Goal: Information Seeking & Learning: Check status

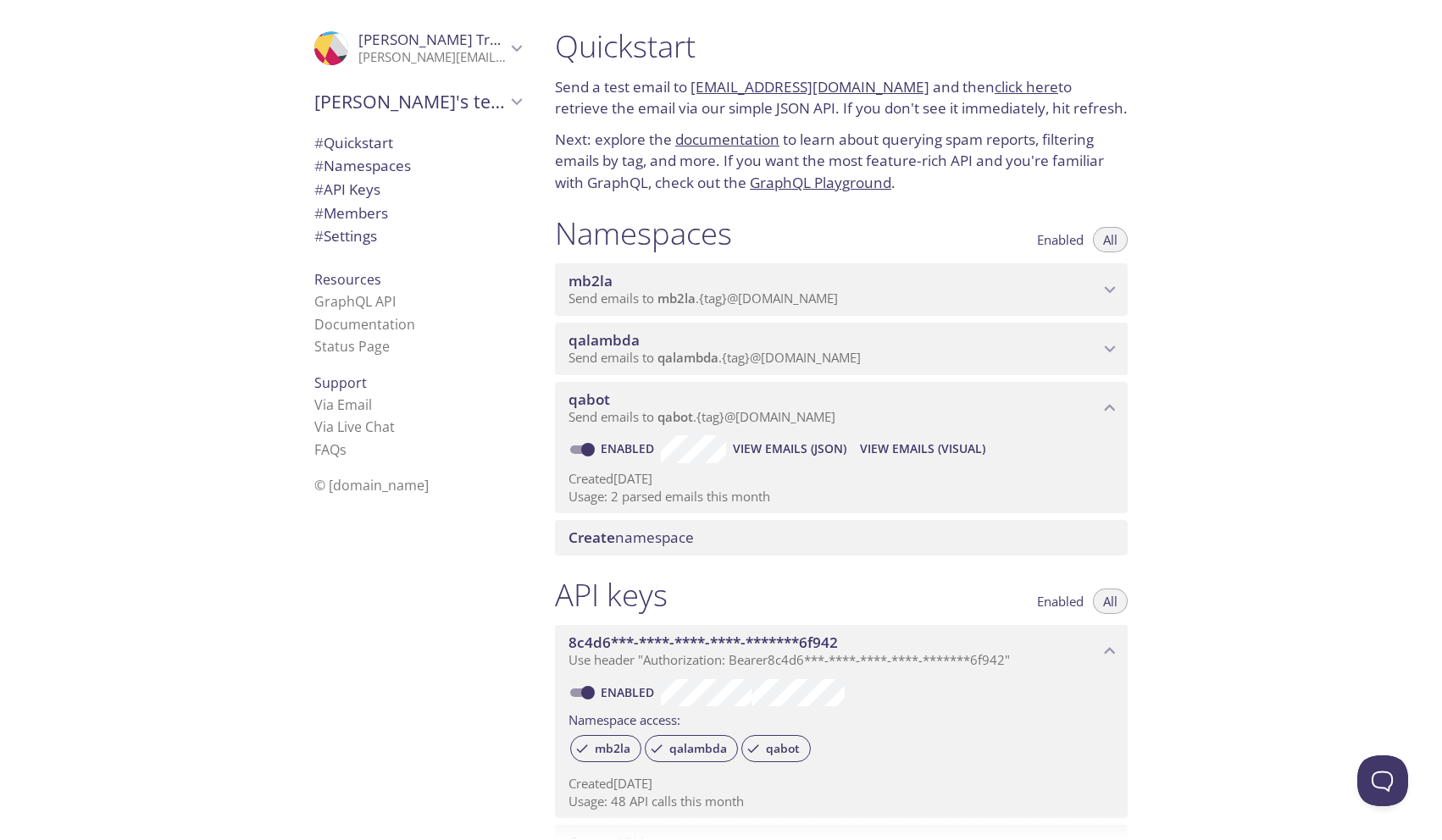
scroll to position [175, 0]
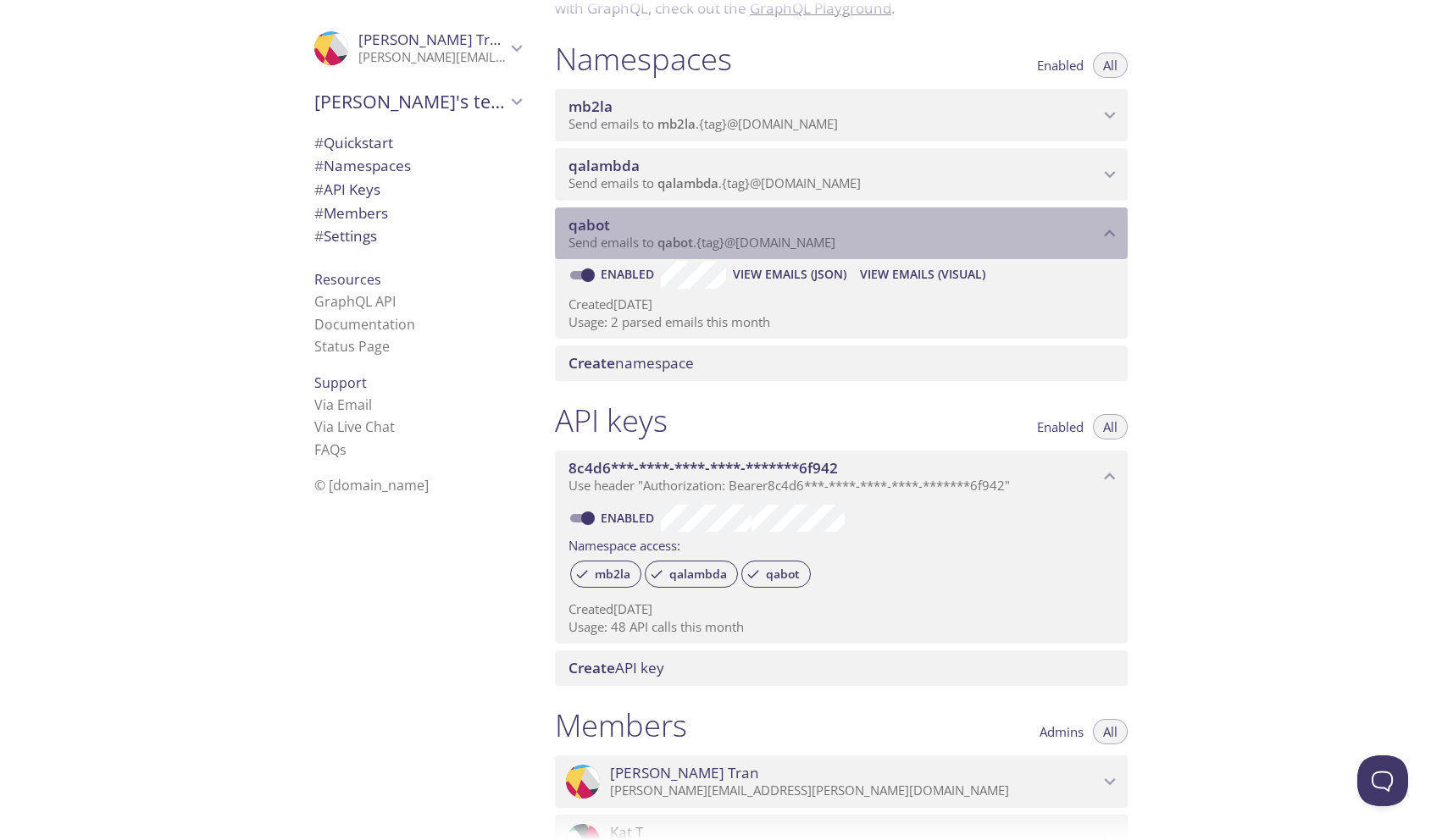
drag, startPoint x: 857, startPoint y: 242, endPoint x: 570, endPoint y: 230, distance: 287.3
click at [571, 230] on div "qabot Send emails to qabot . {tag} @[DOMAIN_NAME]" at bounding box center [833, 234] width 531 height 36
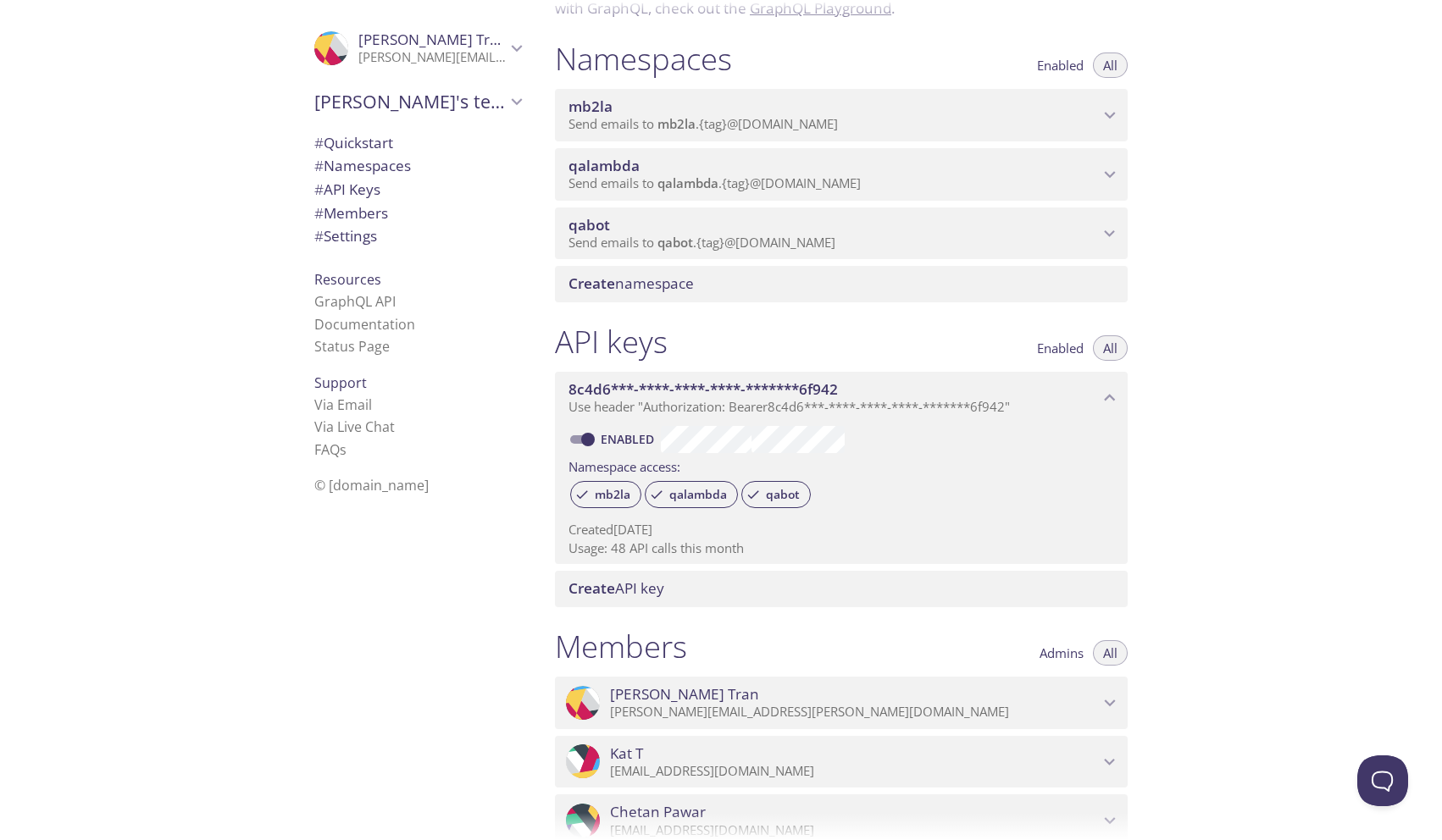
click at [585, 235] on span "Send emails to qabot . {tag} @[DOMAIN_NAME]" at bounding box center [702, 242] width 267 height 17
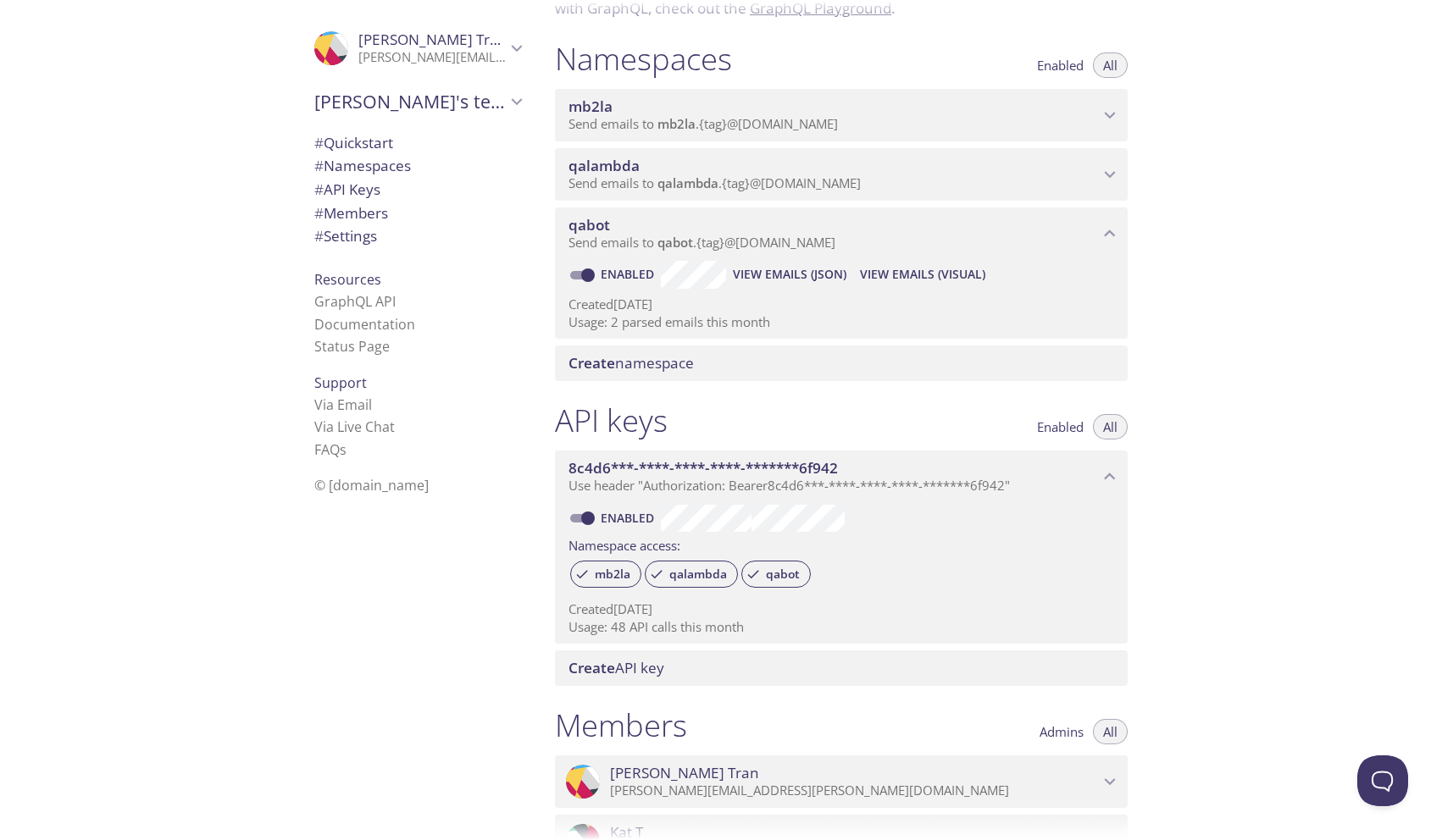
click at [677, 259] on div "qabot Send emails to qabot . {tag} @inbox.testmail.app Enabled View Emails (JSO…" at bounding box center [841, 274] width 573 height 131
click at [675, 241] on span "qabot" at bounding box center [676, 242] width 36 height 17
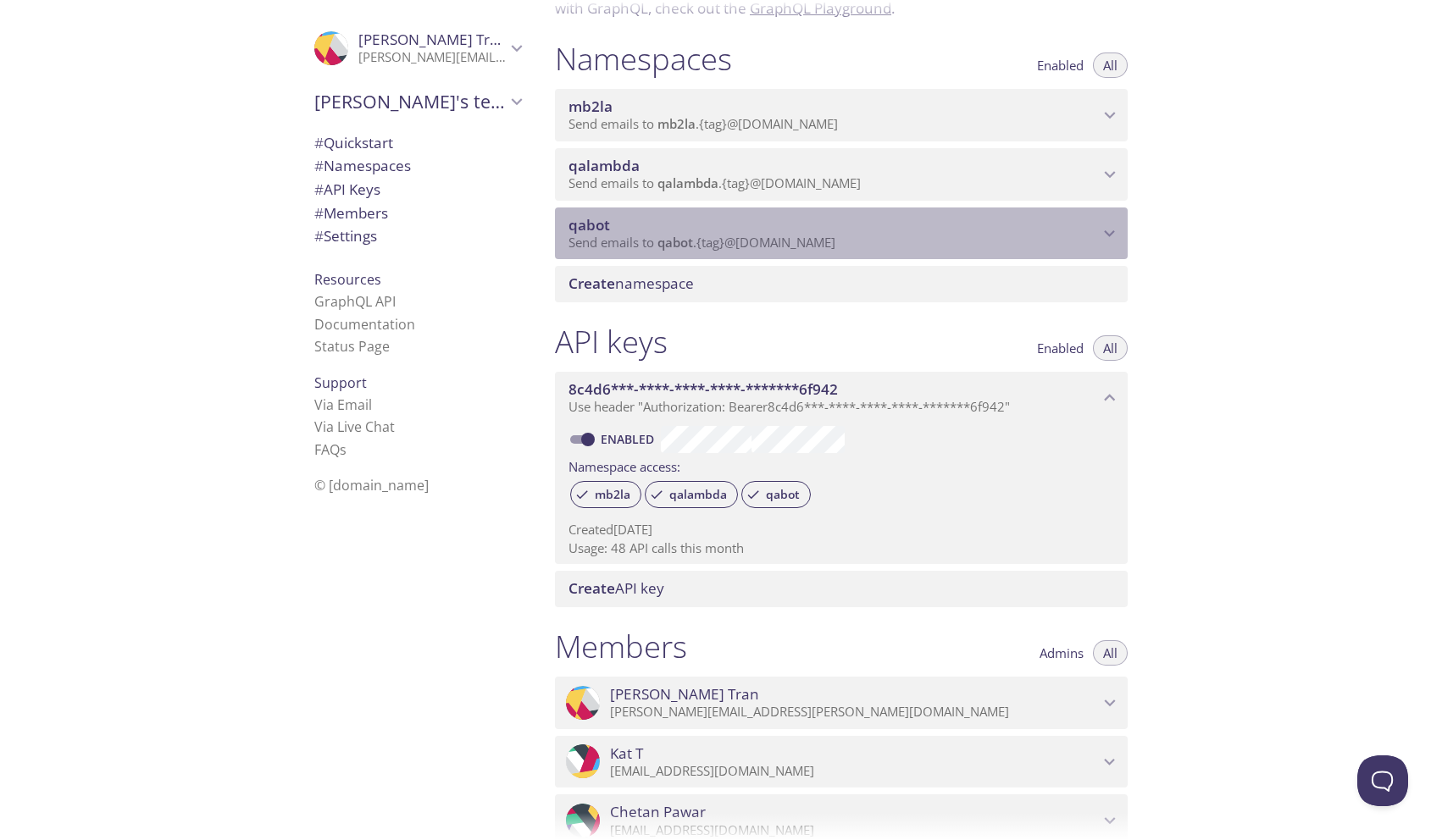
click at [770, 243] on span "Send emails to qabot . {tag} @[DOMAIN_NAME]" at bounding box center [702, 242] width 267 height 17
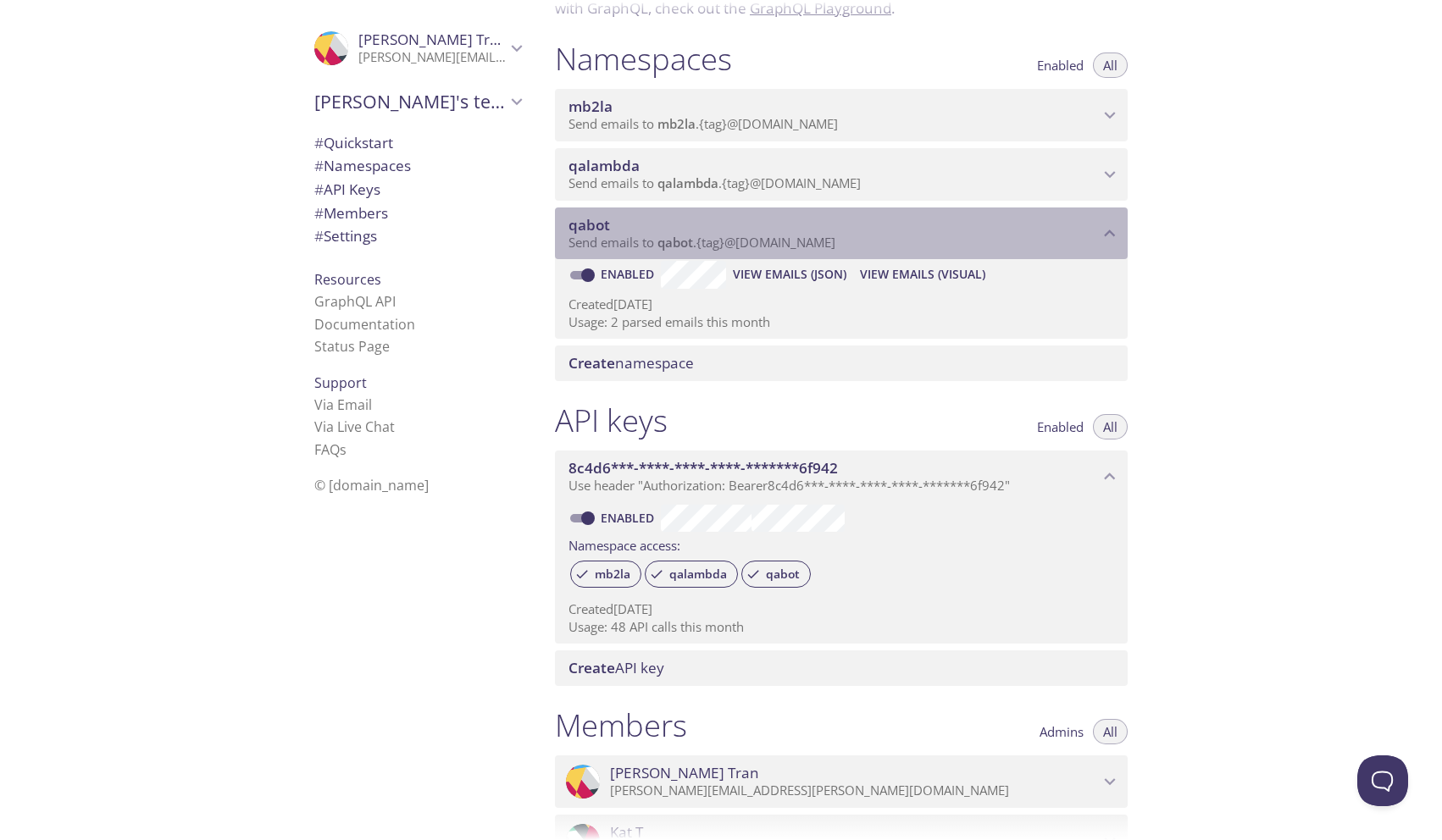
drag, startPoint x: 859, startPoint y: 234, endPoint x: 595, endPoint y: 243, distance: 264.2
click at [595, 243] on div "qabot Send emails to qabot . {tag} @[DOMAIN_NAME]" at bounding box center [833, 234] width 531 height 36
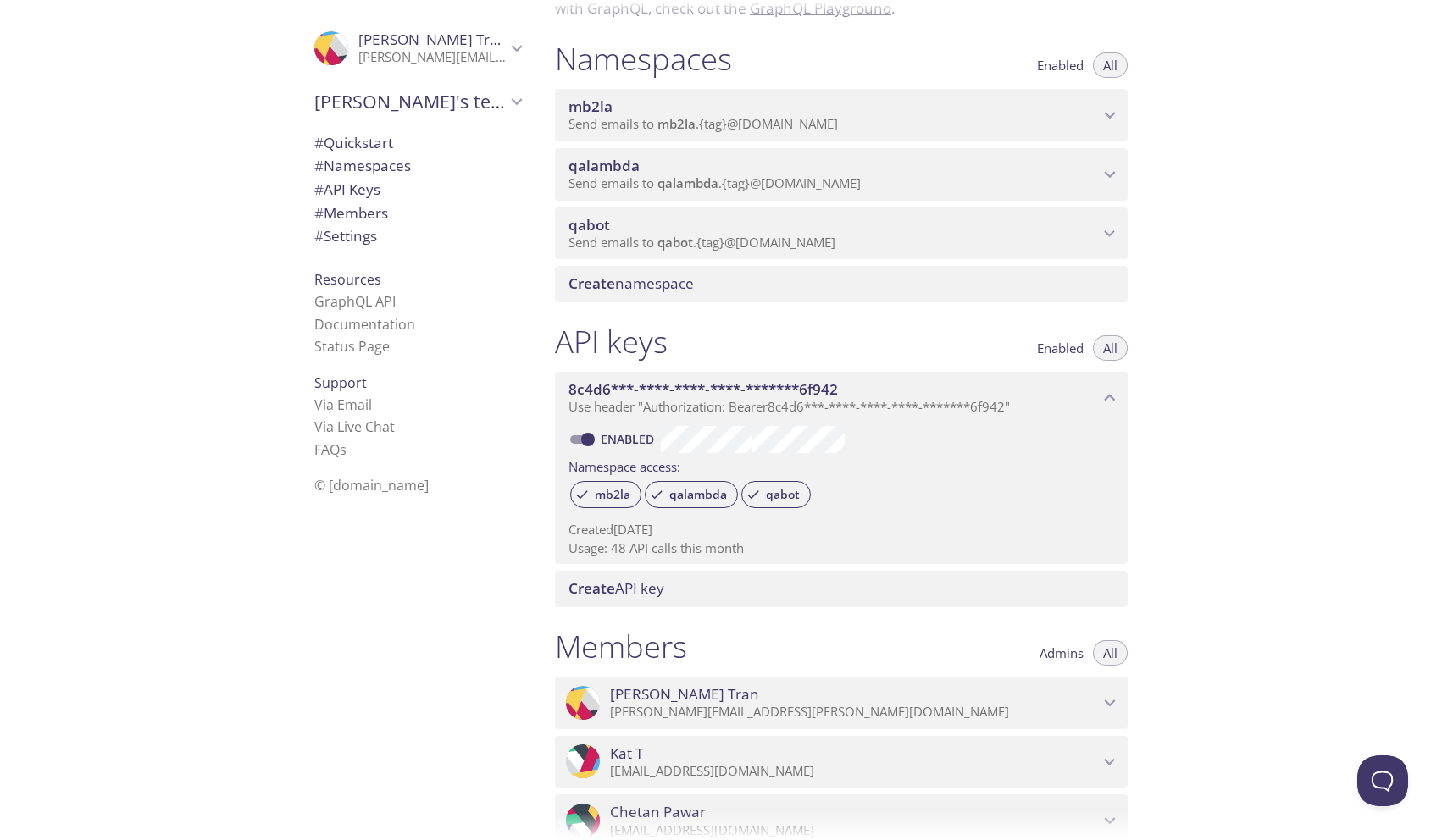
click at [701, 223] on span "qabot" at bounding box center [833, 225] width 531 height 19
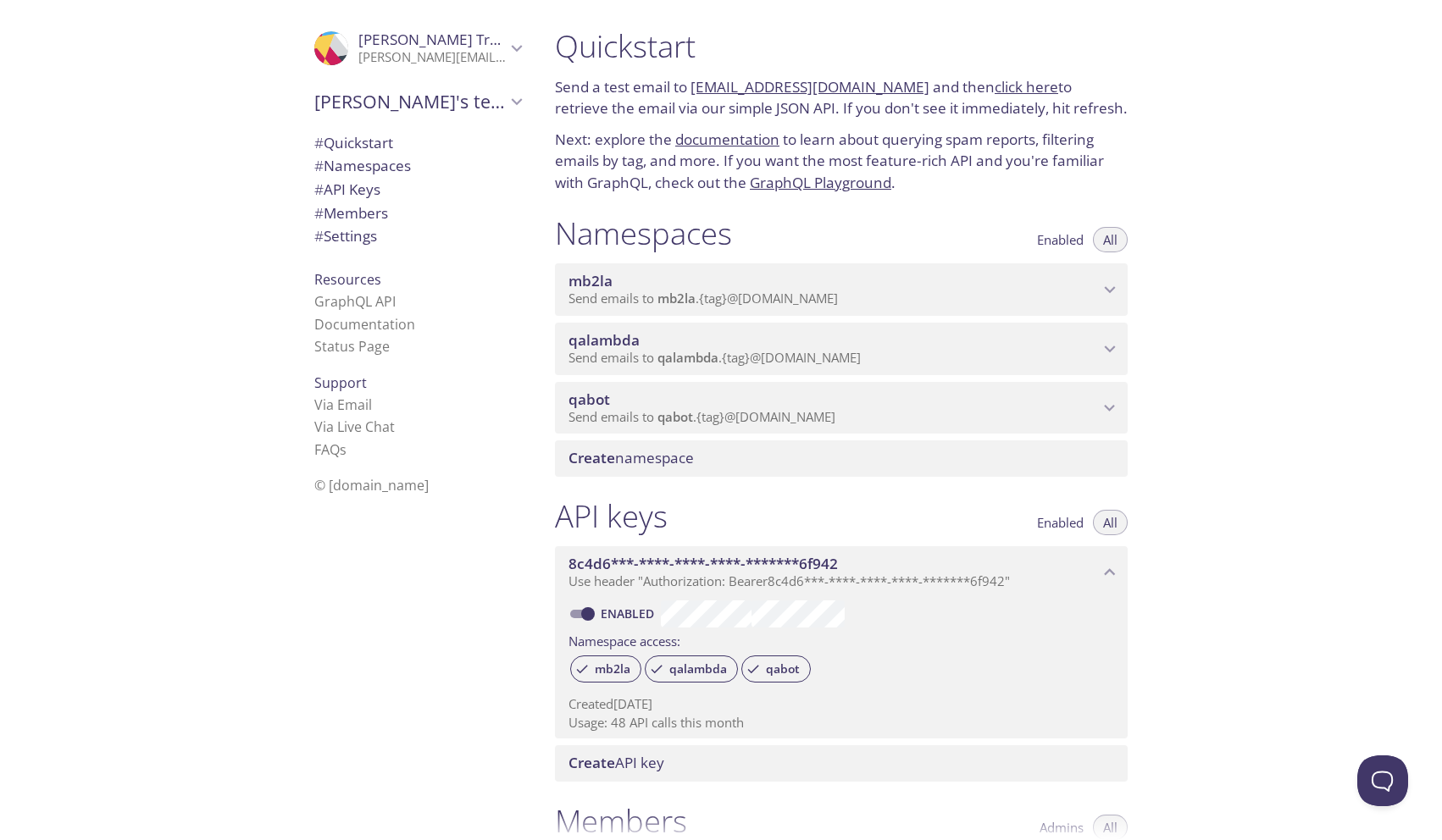
click at [647, 416] on span "Send emails to qabot . {tag} @[DOMAIN_NAME]" at bounding box center [702, 417] width 267 height 17
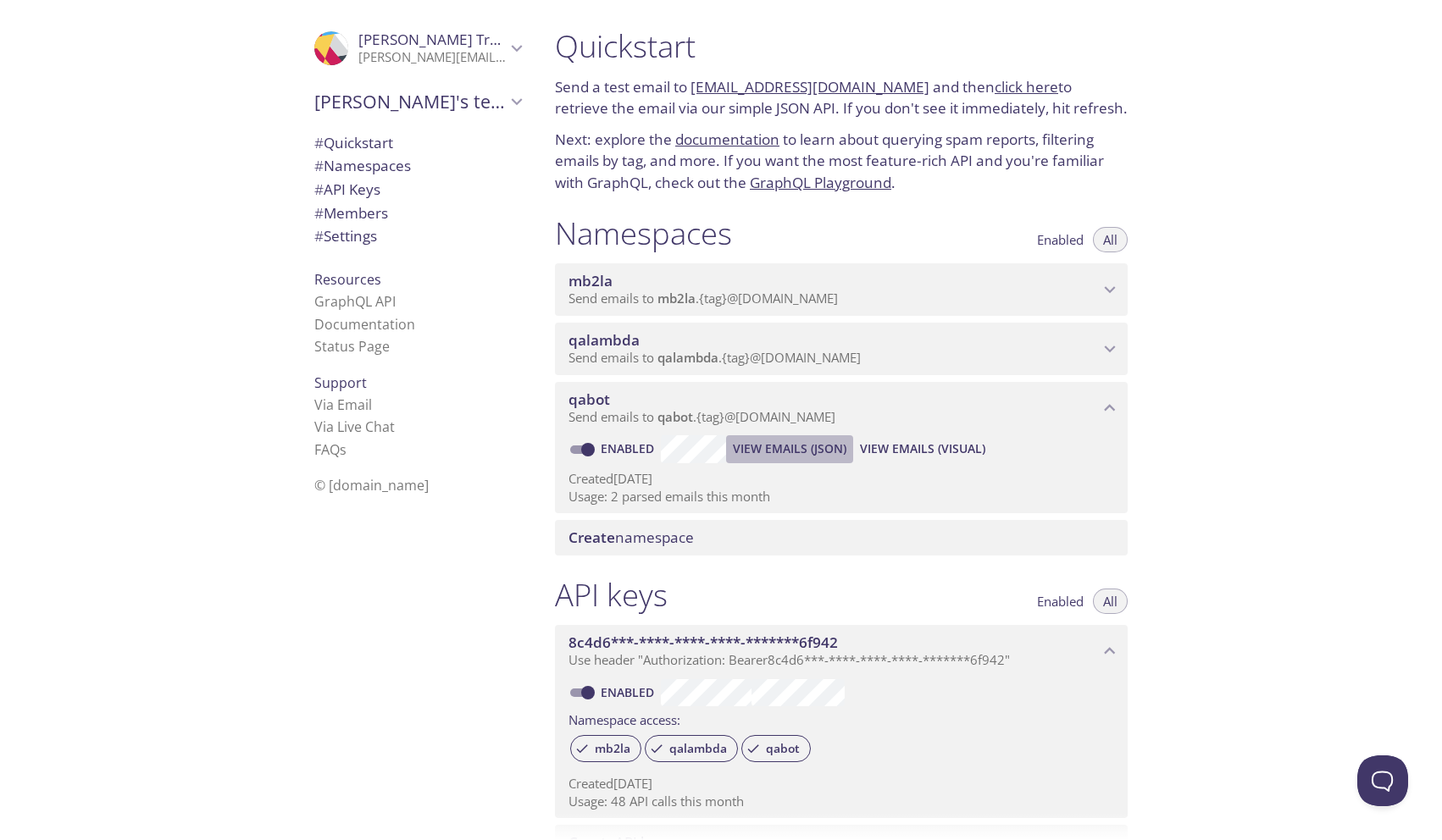
click at [757, 443] on span "View Emails (JSON)" at bounding box center [790, 448] width 113 height 21
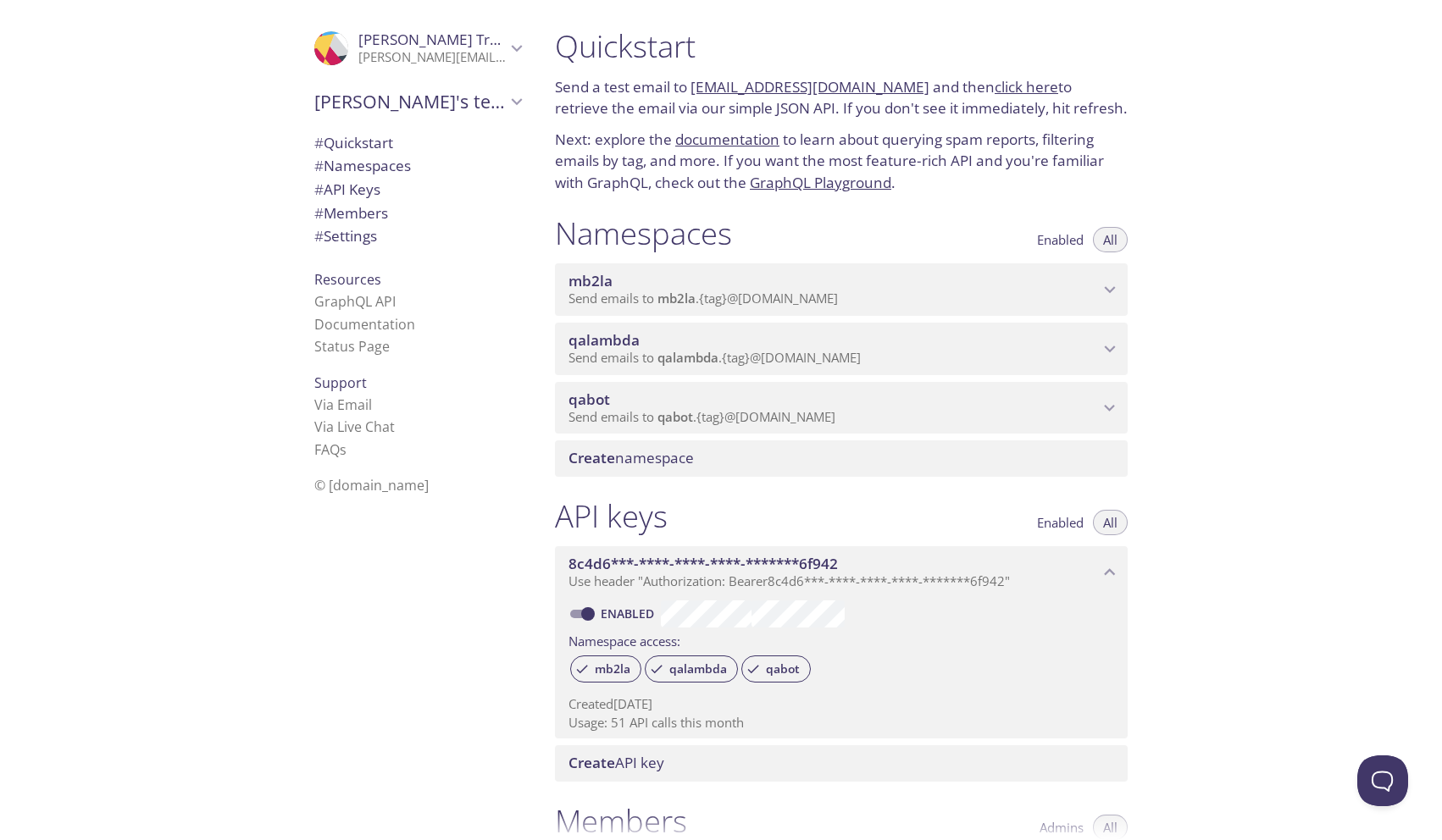
click at [676, 418] on span "qabot" at bounding box center [676, 417] width 36 height 17
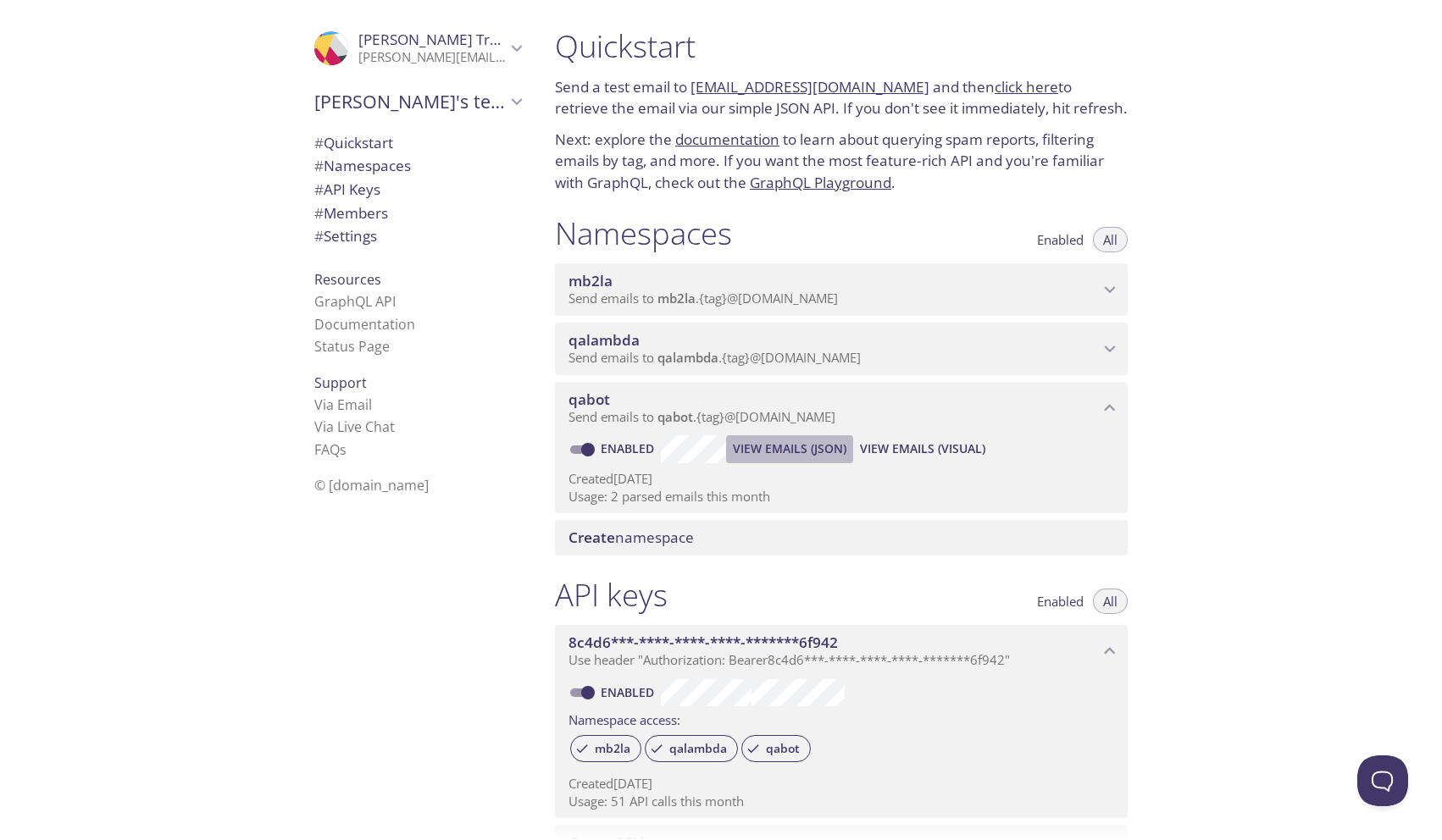
click at [742, 447] on span "View Emails (JSON)" at bounding box center [790, 448] width 113 height 21
